Goal: Task Accomplishment & Management: Manage account settings

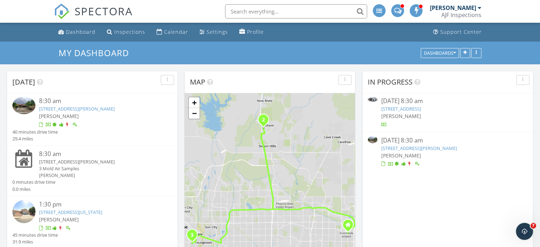
click at [102, 108] on link "[STREET_ADDRESS][PERSON_NAME]" at bounding box center [77, 108] width 76 height 6
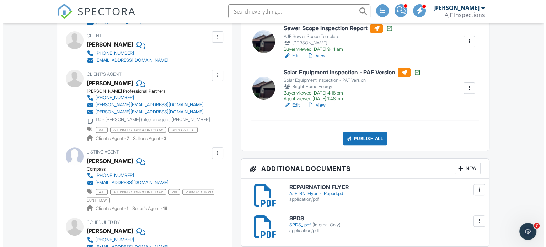
scroll to position [142, 0]
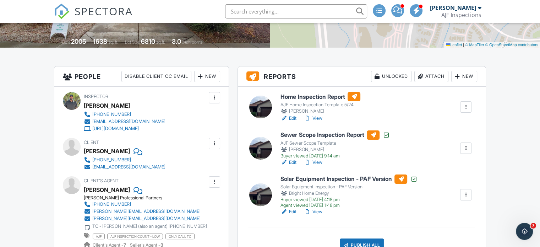
click at [426, 78] on div "Attach" at bounding box center [432, 76] width 34 height 11
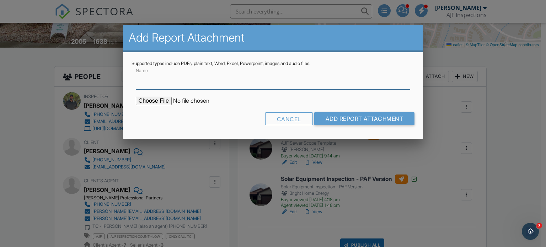
click at [159, 88] on input "Name" at bounding box center [273, 80] width 275 height 17
type input "Termite Report"
click at [163, 103] on input "file" at bounding box center [196, 101] width 121 height 9
type input "C:\fakepath\40711 N Ericson Ln 9.27.25.pdf"
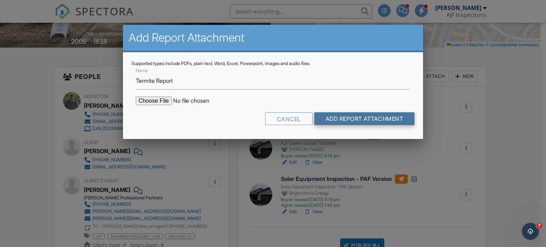
click at [357, 120] on input "Add Report Attachment" at bounding box center [364, 118] width 101 height 13
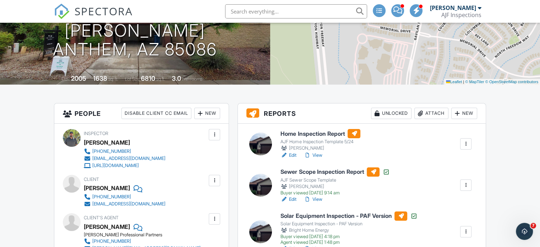
scroll to position [107, 0]
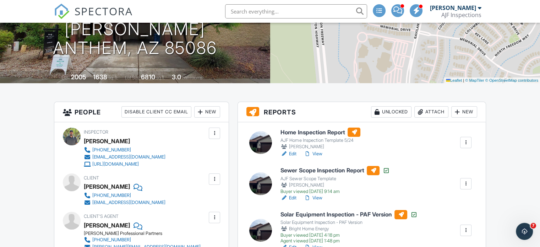
click at [320, 154] on link "View" at bounding box center [313, 153] width 18 height 7
click at [307, 152] on div at bounding box center [307, 153] width 7 height 7
